Goal: Navigation & Orientation: Go to known website

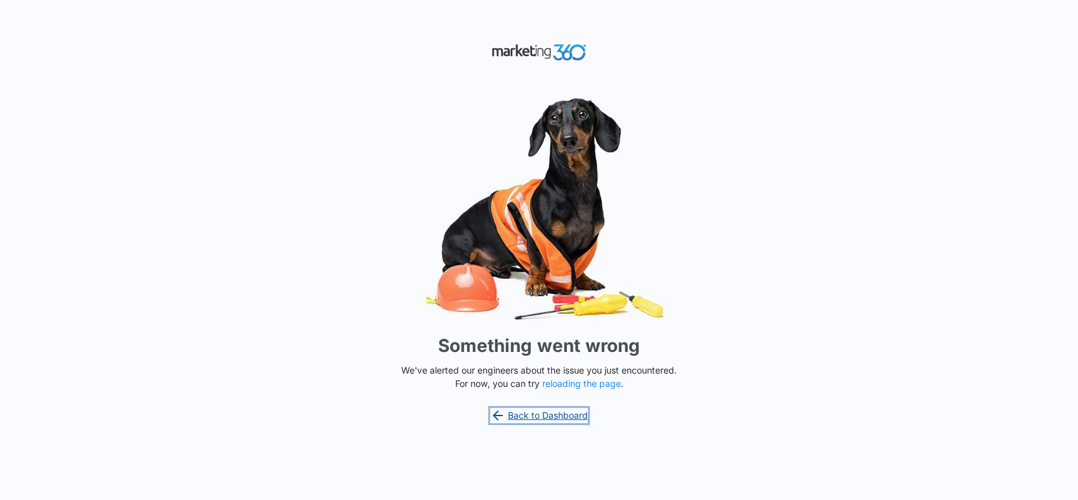
click at [573, 412] on link "Back to Dashboard" at bounding box center [539, 415] width 98 height 15
click at [588, 380] on button "reloading the page" at bounding box center [581, 383] width 79 height 10
click at [595, 381] on button "reloading the page" at bounding box center [581, 383] width 79 height 10
